Goal: Use online tool/utility: Utilize a website feature to perform a specific function

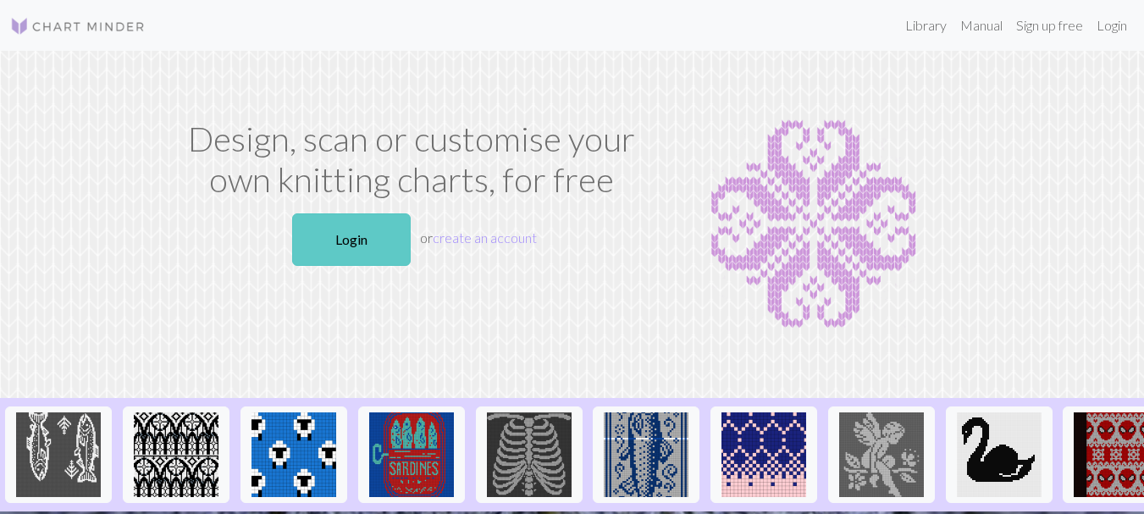
click at [338, 246] on link "Login" at bounding box center [351, 239] width 119 height 53
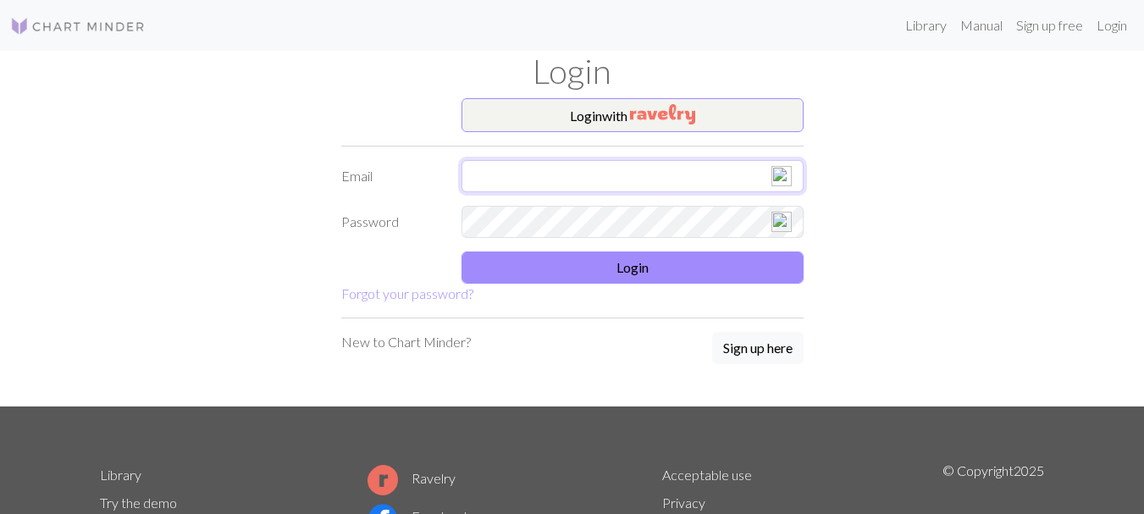
type input "[EMAIL_ADDRESS][DOMAIN_NAME]"
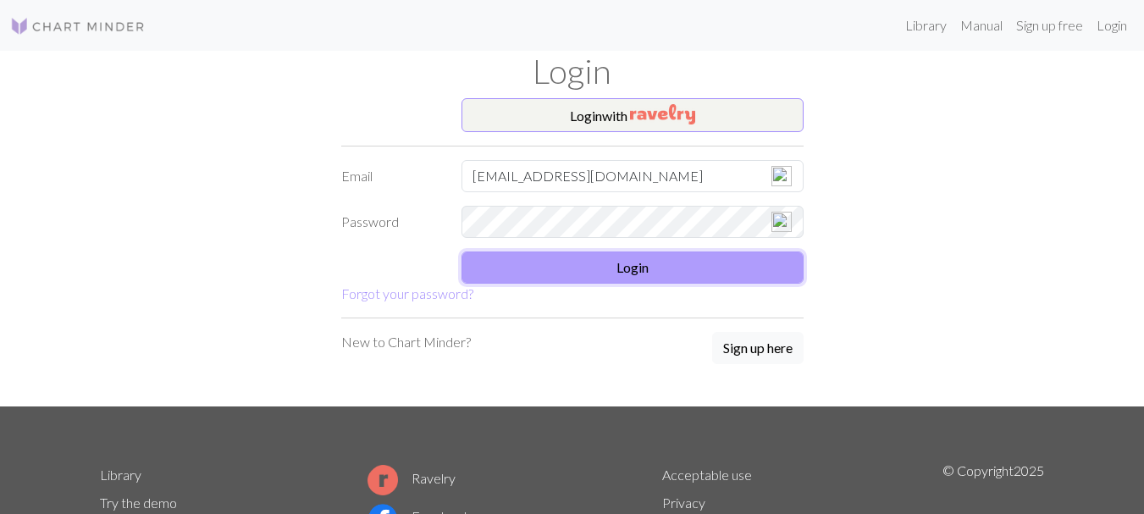
click at [605, 266] on button "Login" at bounding box center [633, 268] width 342 height 32
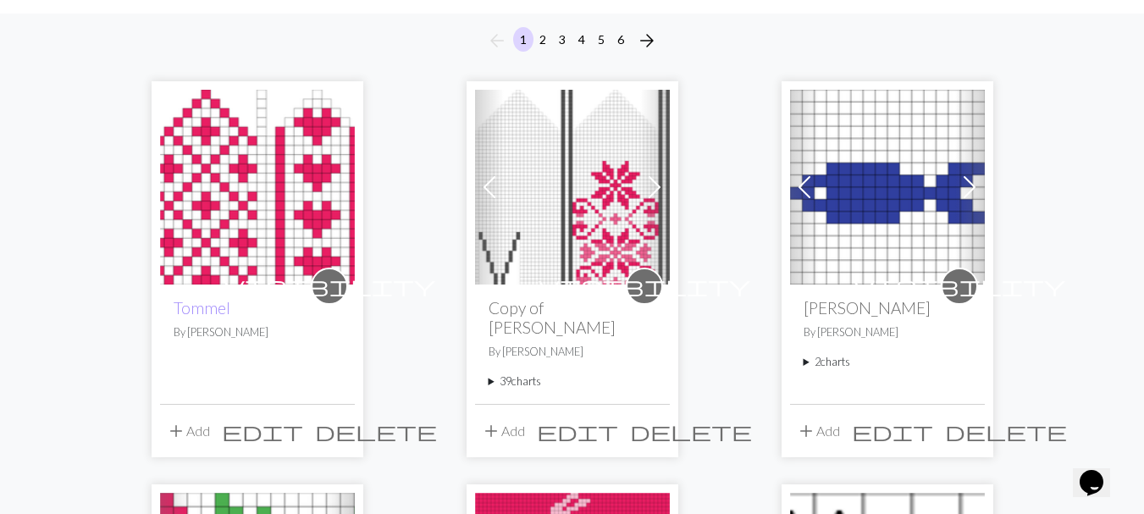
scroll to position [169, 0]
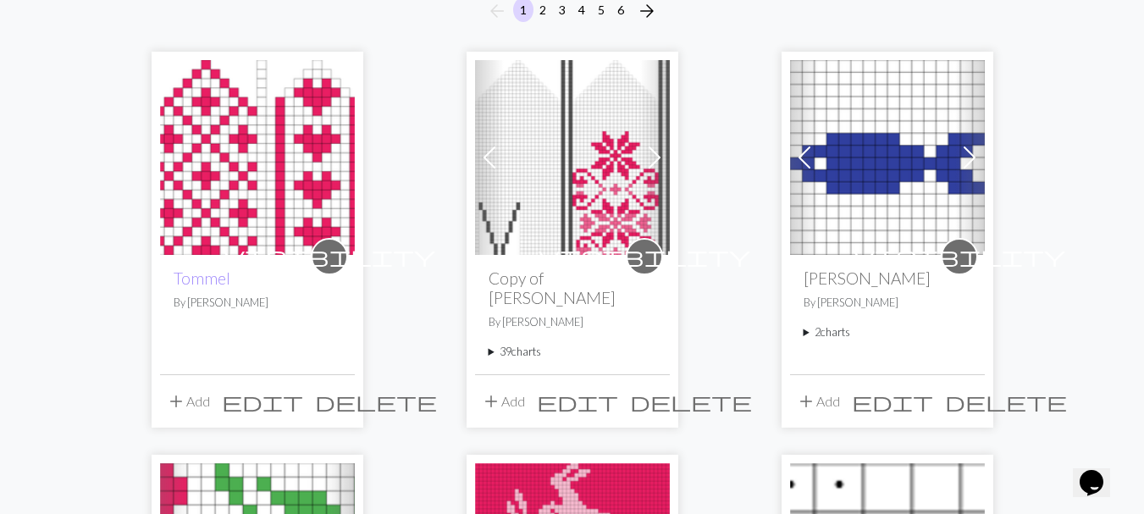
click at [490, 160] on span at bounding box center [489, 157] width 27 height 27
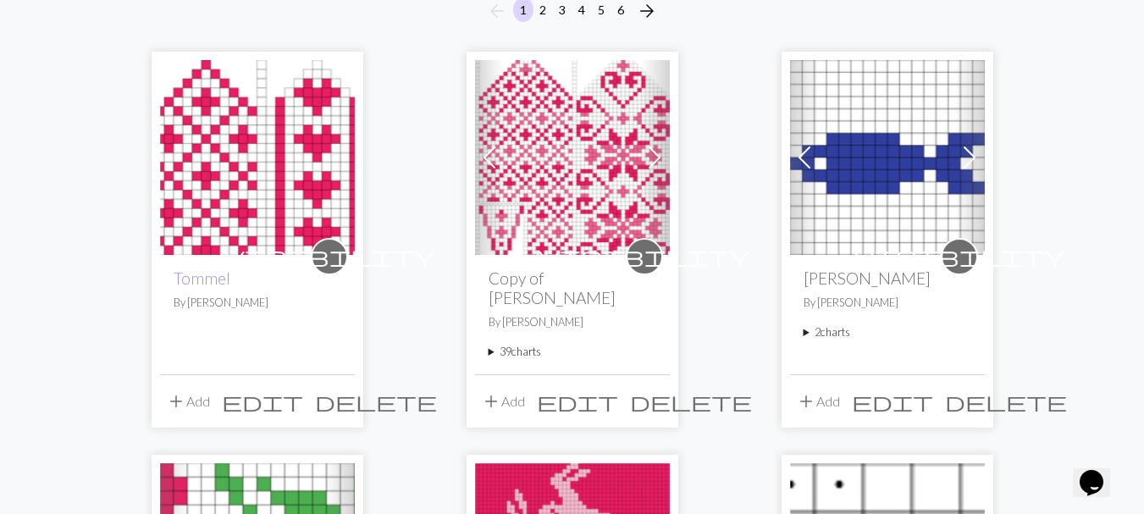
click at [490, 160] on span at bounding box center [489, 157] width 27 height 27
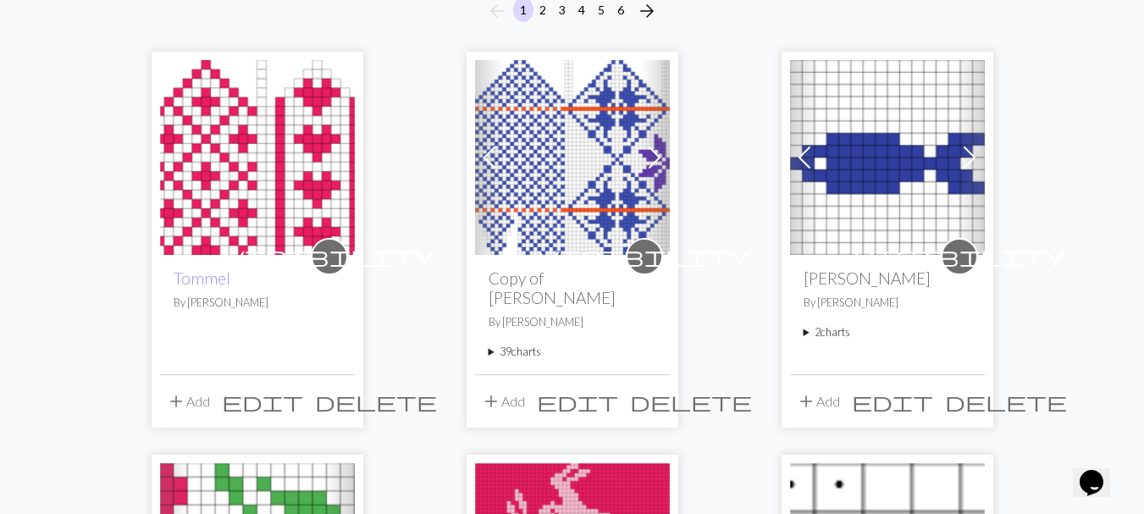
click at [490, 160] on span at bounding box center [489, 157] width 27 height 27
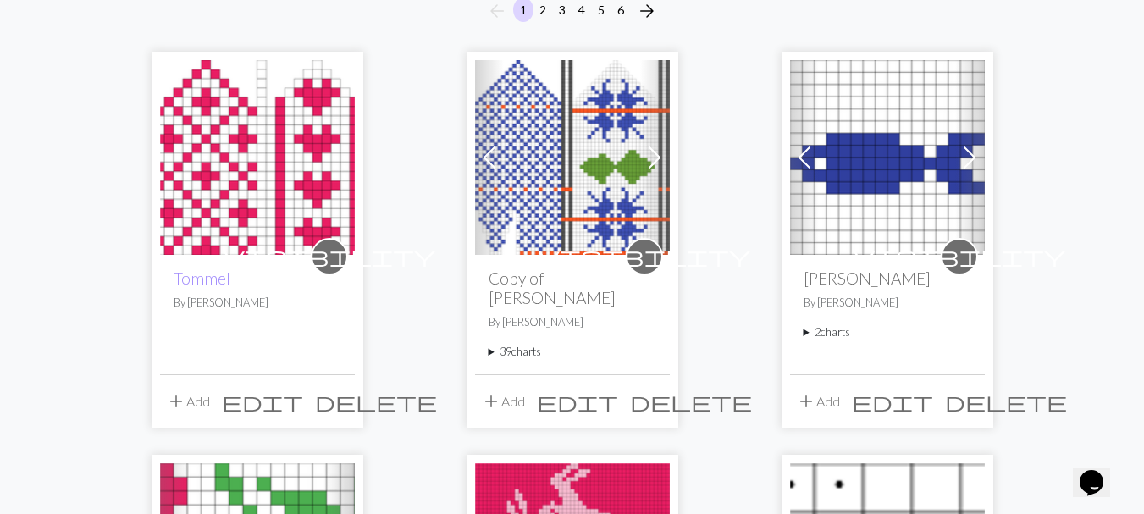
click at [649, 157] on span at bounding box center [654, 157] width 27 height 27
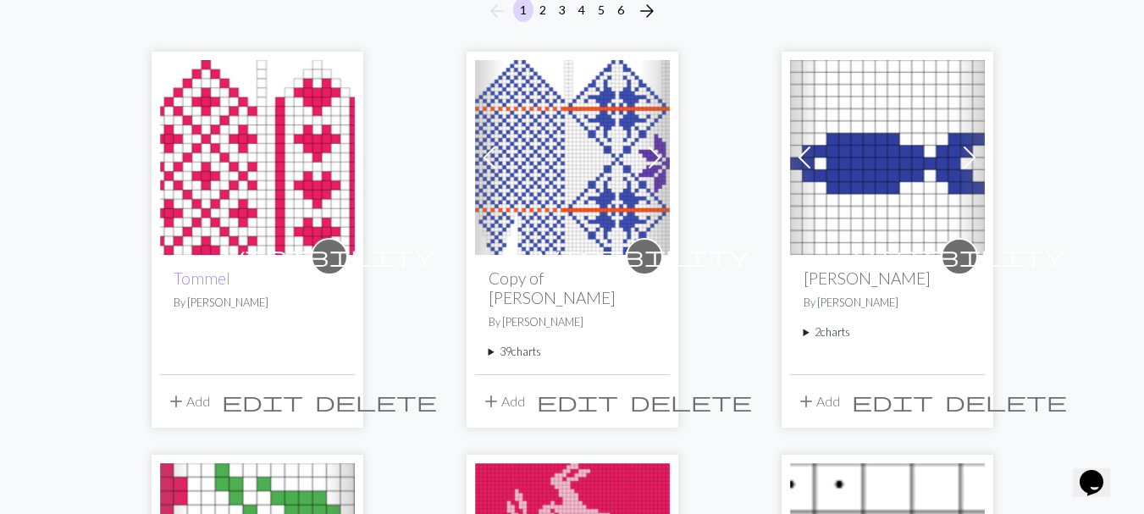
click at [570, 169] on img at bounding box center [572, 157] width 195 height 195
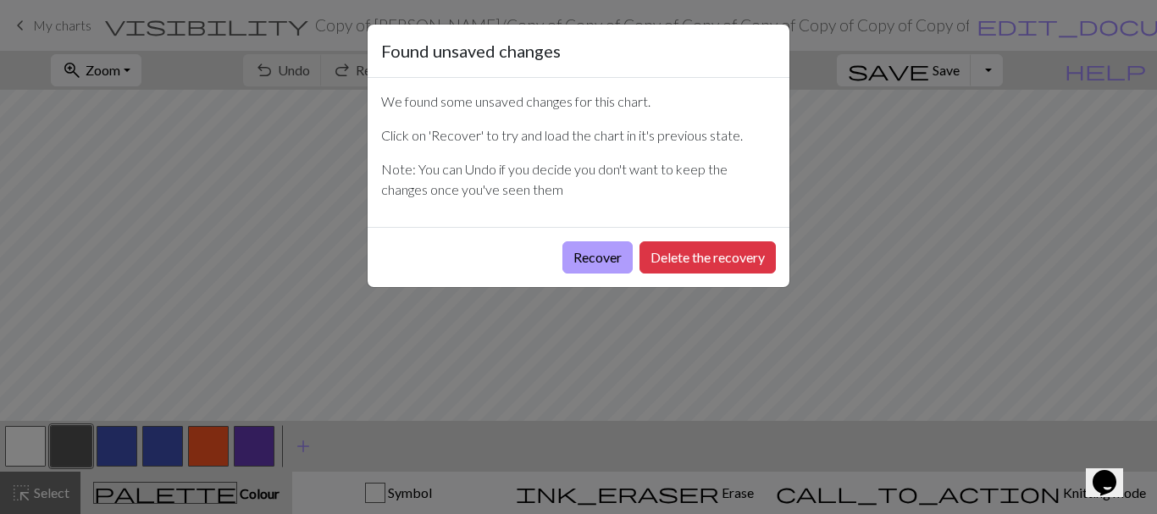
click at [607, 254] on button "Recover" at bounding box center [597, 257] width 70 height 32
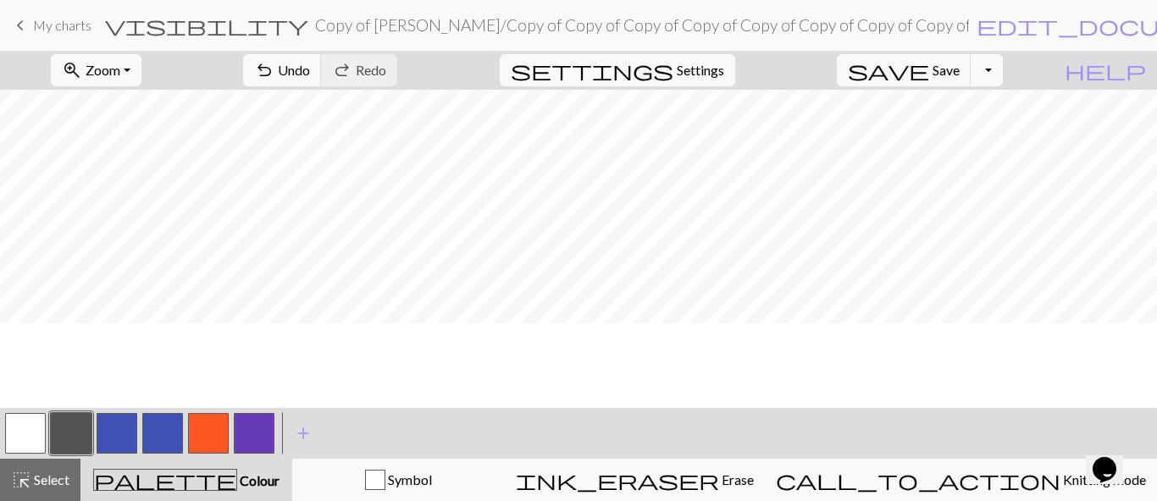
scroll to position [424, 0]
click at [28, 431] on button "button" at bounding box center [25, 433] width 41 height 41
click at [254, 436] on button "button" at bounding box center [254, 433] width 41 height 41
click at [310, 72] on span "Undo" at bounding box center [294, 70] width 32 height 16
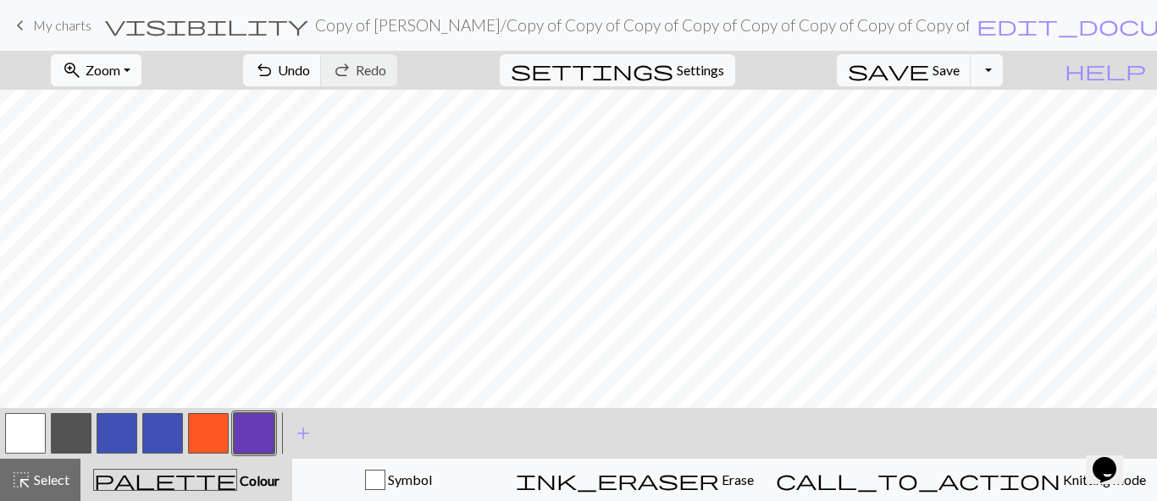
click at [130, 56] on button "zoom_in Zoom Zoom" at bounding box center [96, 70] width 91 height 32
drag, startPoint x: 136, startPoint y: 100, endPoint x: 1156, endPoint y: 222, distance: 1027.1
click at [137, 100] on button "Fit all" at bounding box center [119, 107] width 134 height 27
click at [960, 71] on span "Save" at bounding box center [946, 70] width 27 height 16
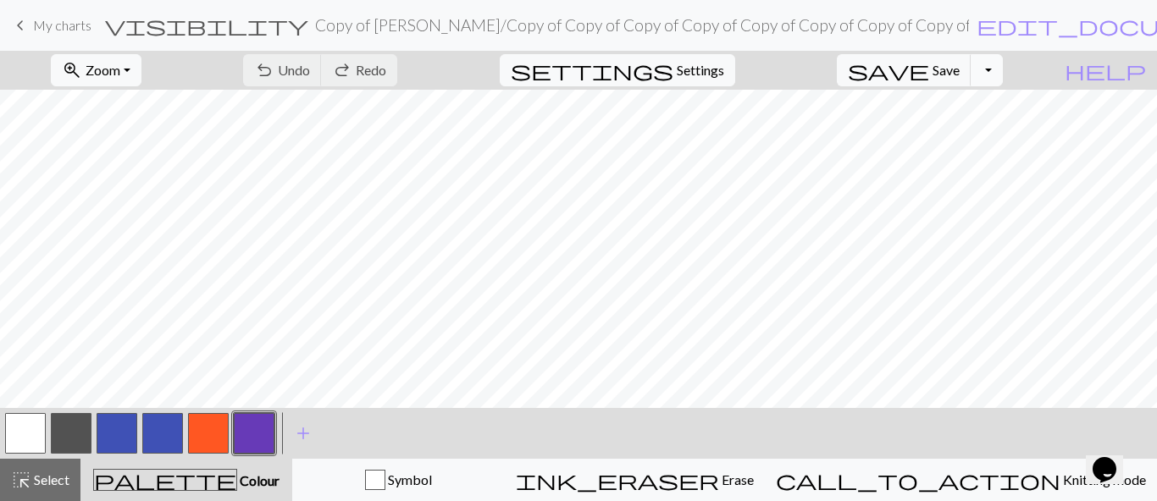
click at [1003, 73] on button "Toggle Dropdown" at bounding box center [987, 70] width 32 height 32
click at [989, 104] on button "file_copy Save a copy" at bounding box center [863, 107] width 280 height 27
click at [16, 432] on button "button" at bounding box center [25, 433] width 41 height 41
click at [243, 442] on button "button" at bounding box center [254, 433] width 41 height 41
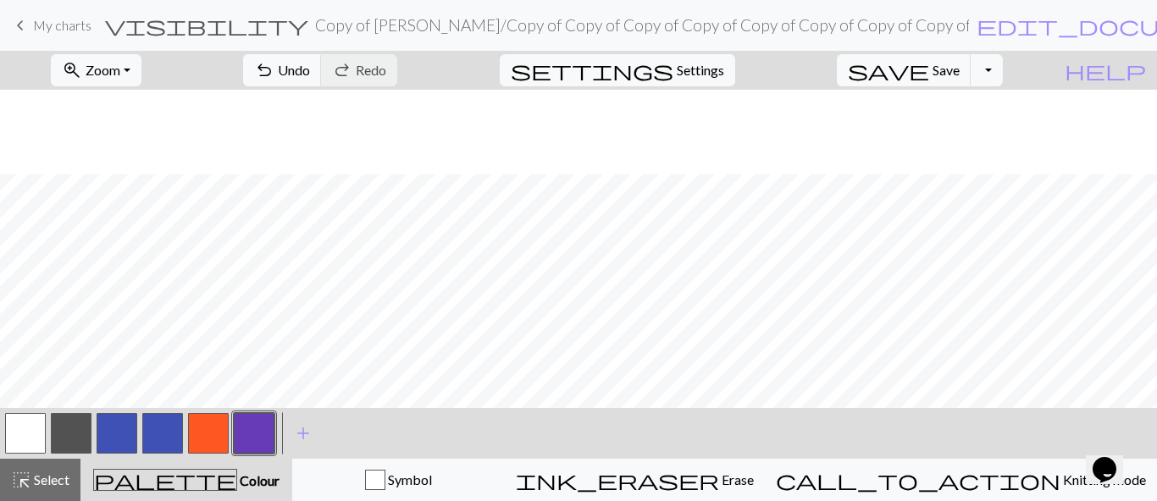
scroll to position [85, 0]
click at [0, 435] on div "< > add Add a colour" at bounding box center [578, 433] width 1157 height 51
click at [29, 446] on button "button" at bounding box center [25, 433] width 41 height 41
click at [241, 436] on button "button" at bounding box center [254, 433] width 41 height 41
